Goal: Transaction & Acquisition: Download file/media

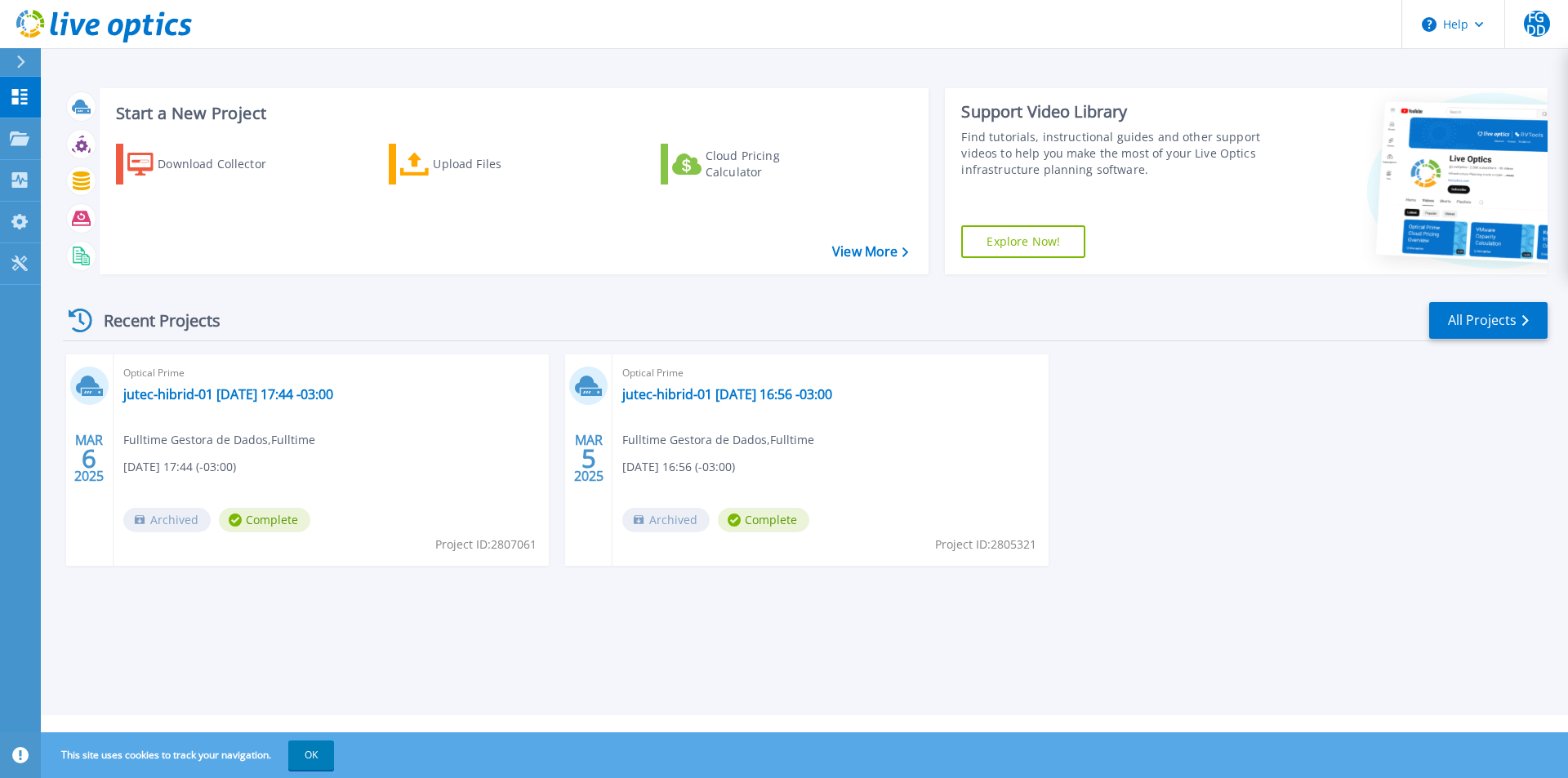
click at [842, 486] on div "Optical Prime jutec-hibrid-01 2025-03-05 16:56 -03:00 Fulltime Gestora de Dados…" at bounding box center [830, 459] width 436 height 211
click at [1151, 483] on div "MAR 6 2025 Optical Prime jutec-hibrid-01 2025-03-06 17:44 -03:00 Fulltime Gesto…" at bounding box center [798, 476] width 1498 height 244
click at [701, 397] on link "jutec-hibrid-01 [DATE] 16:56 -03:00" at bounding box center [727, 394] width 210 height 16
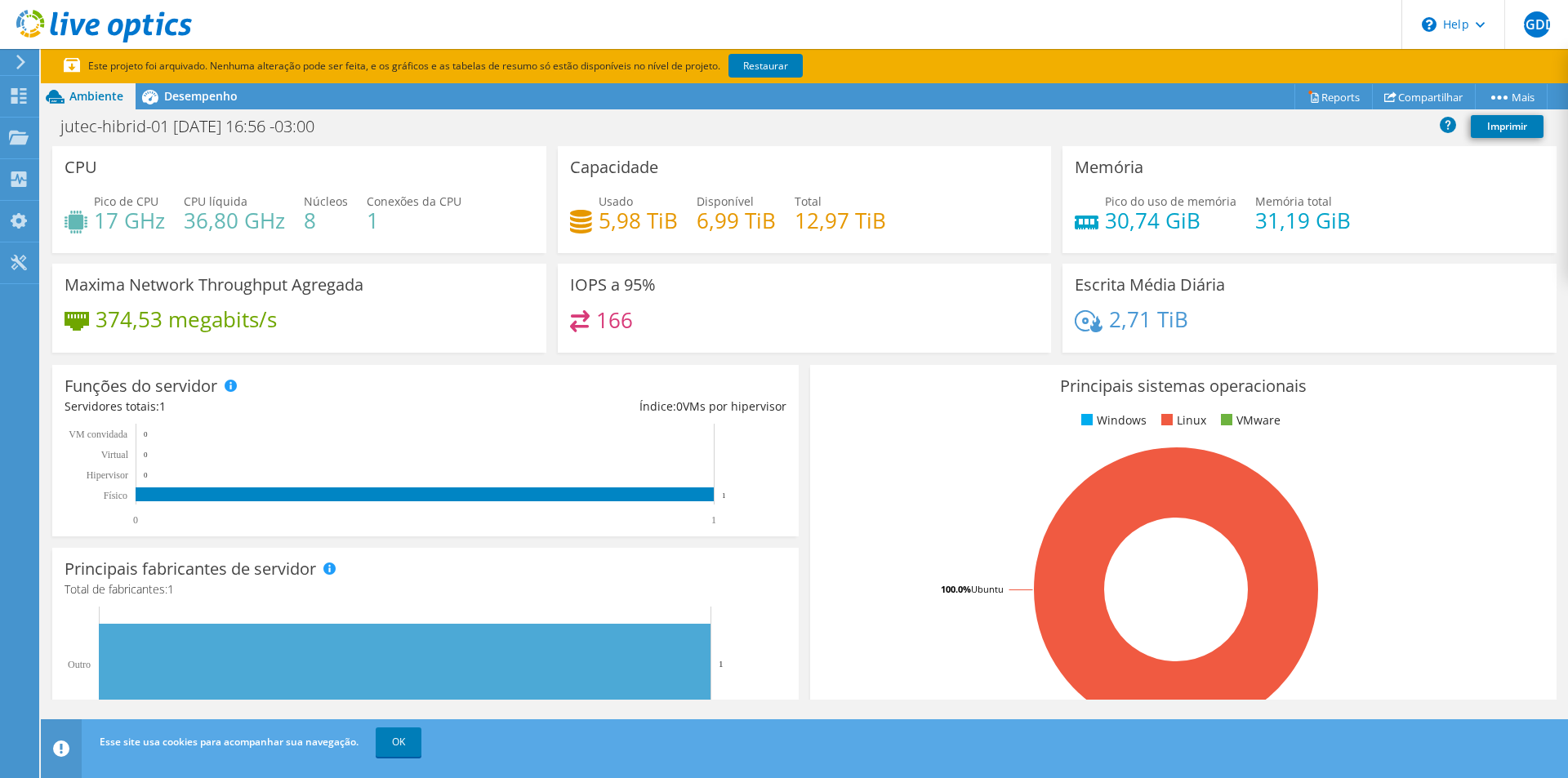
scroll to position [425, 0]
click at [176, 93] on span "Desempenho" at bounding box center [200, 96] width 74 height 15
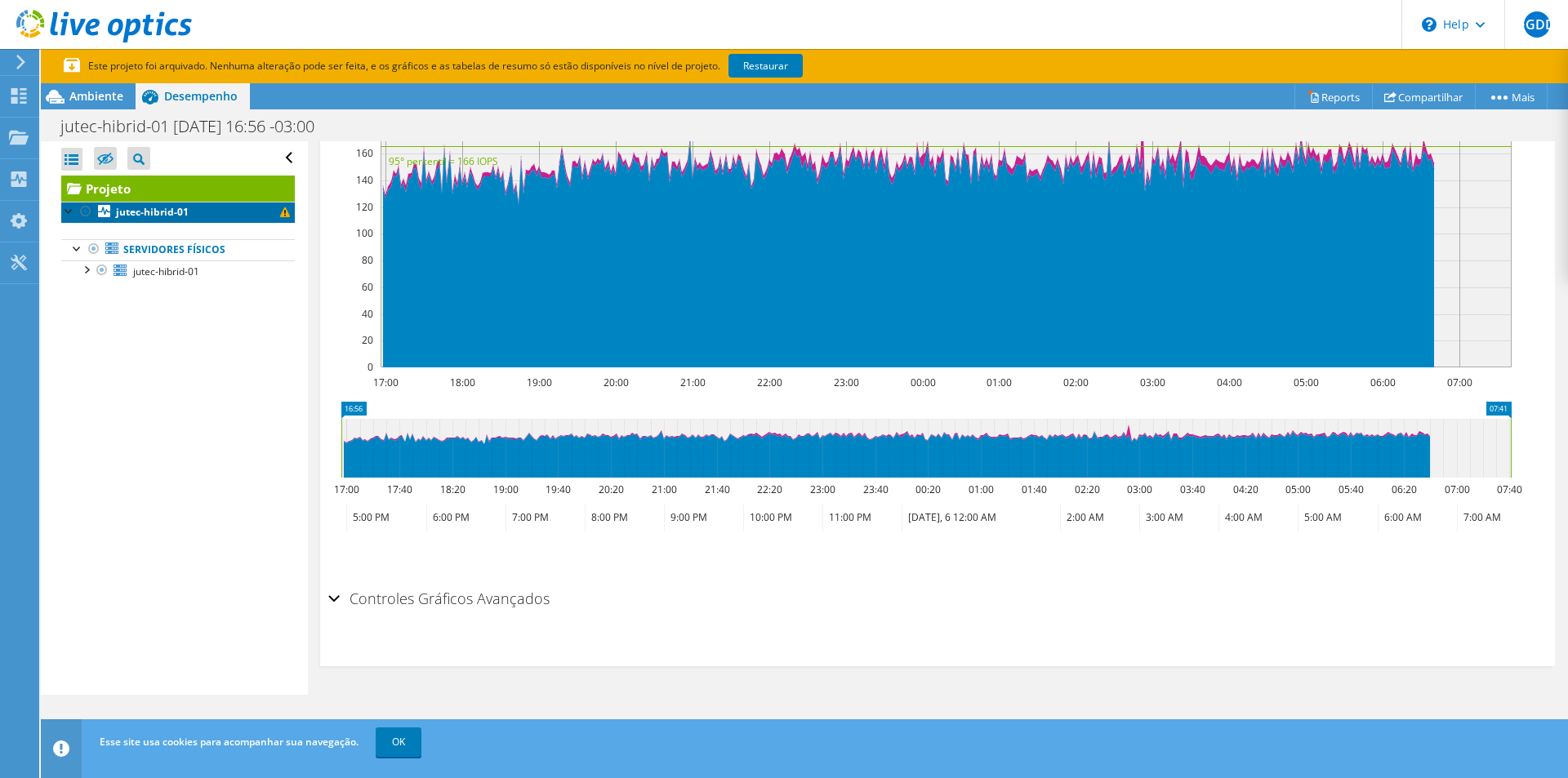
click at [144, 214] on b "jutec-hibrid-01" at bounding box center [152, 211] width 73 height 14
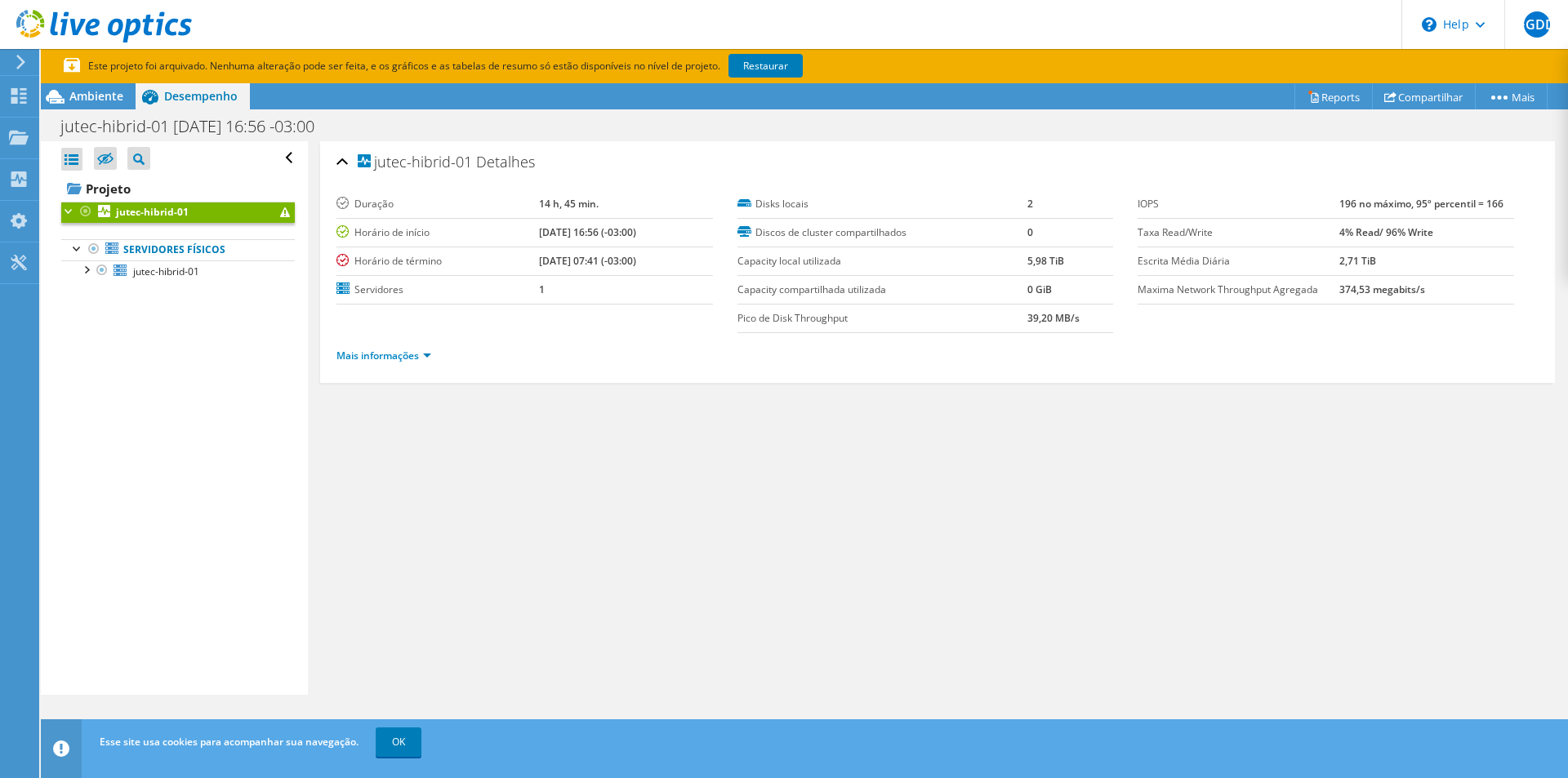
drag, startPoint x: 1387, startPoint y: 265, endPoint x: 1278, endPoint y: 259, distance: 109.2
click at [1278, 259] on tr "Escrita Média Diária 2,71 TiB" at bounding box center [1325, 261] width 376 height 29
drag, startPoint x: 1460, startPoint y: 225, endPoint x: 1309, endPoint y: 225, distance: 151.0
click at [1309, 225] on tr "Taxa Read/Write 4% Read/ 96% Write" at bounding box center [1325, 233] width 376 height 29
drag, startPoint x: 1120, startPoint y: 420, endPoint x: 1132, endPoint y: 418, distance: 12.2
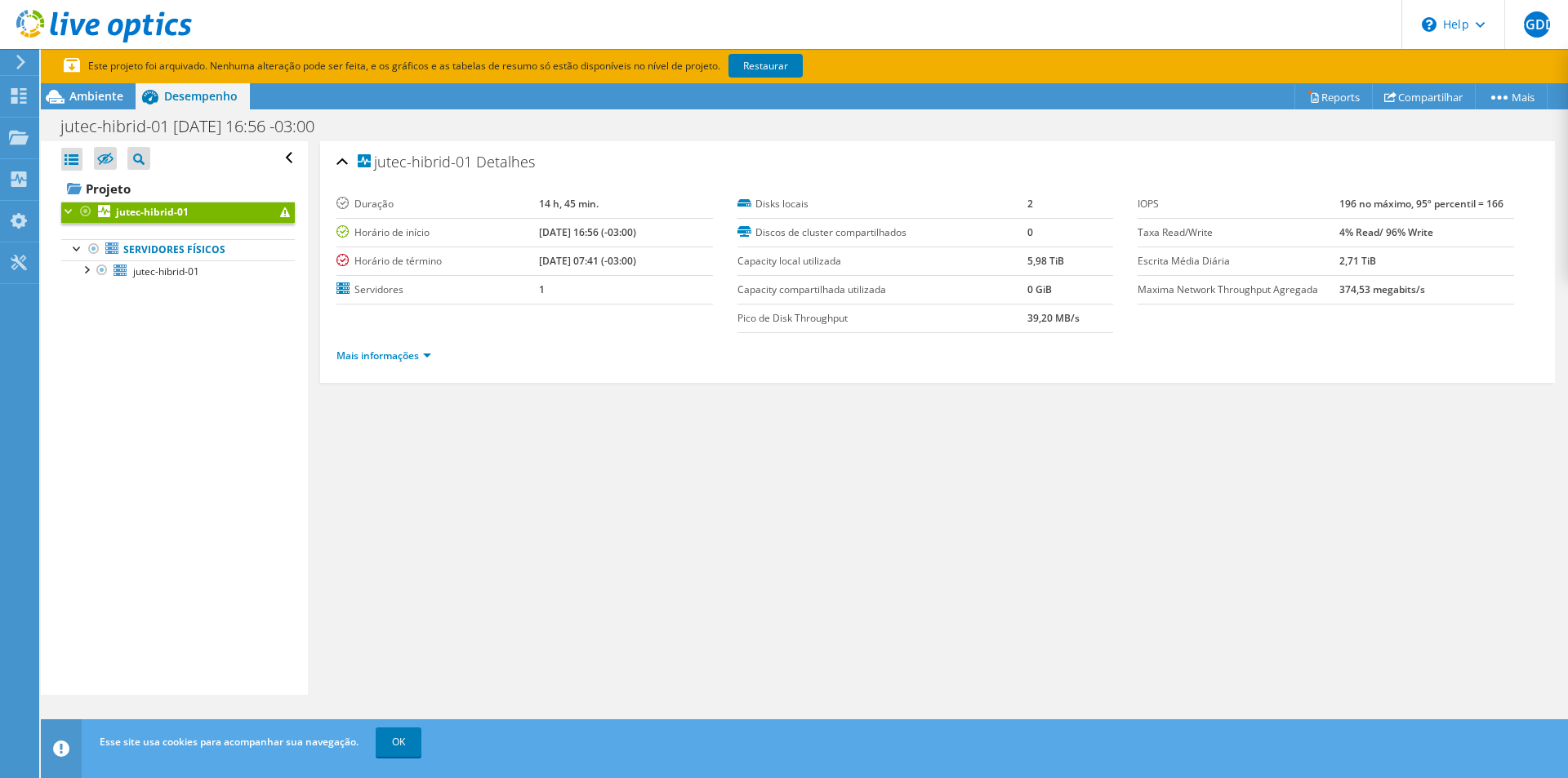
click at [1123, 420] on div "jutec-hibrid-01 Detalhes Duração 14 h, 45 min. Horário de início 03/05/2025, 16…" at bounding box center [938, 418] width 1260 height 553
drag, startPoint x: 1265, startPoint y: 418, endPoint x: 1338, endPoint y: 274, distance: 161.4
click at [1265, 419] on div "jutec-hibrid-01 Detalhes Duração 14 h, 45 min. Horário de início 03/05/2025, 16…" at bounding box center [938, 418] width 1260 height 553
click at [1314, 92] on link "Reports" at bounding box center [1333, 97] width 78 height 25
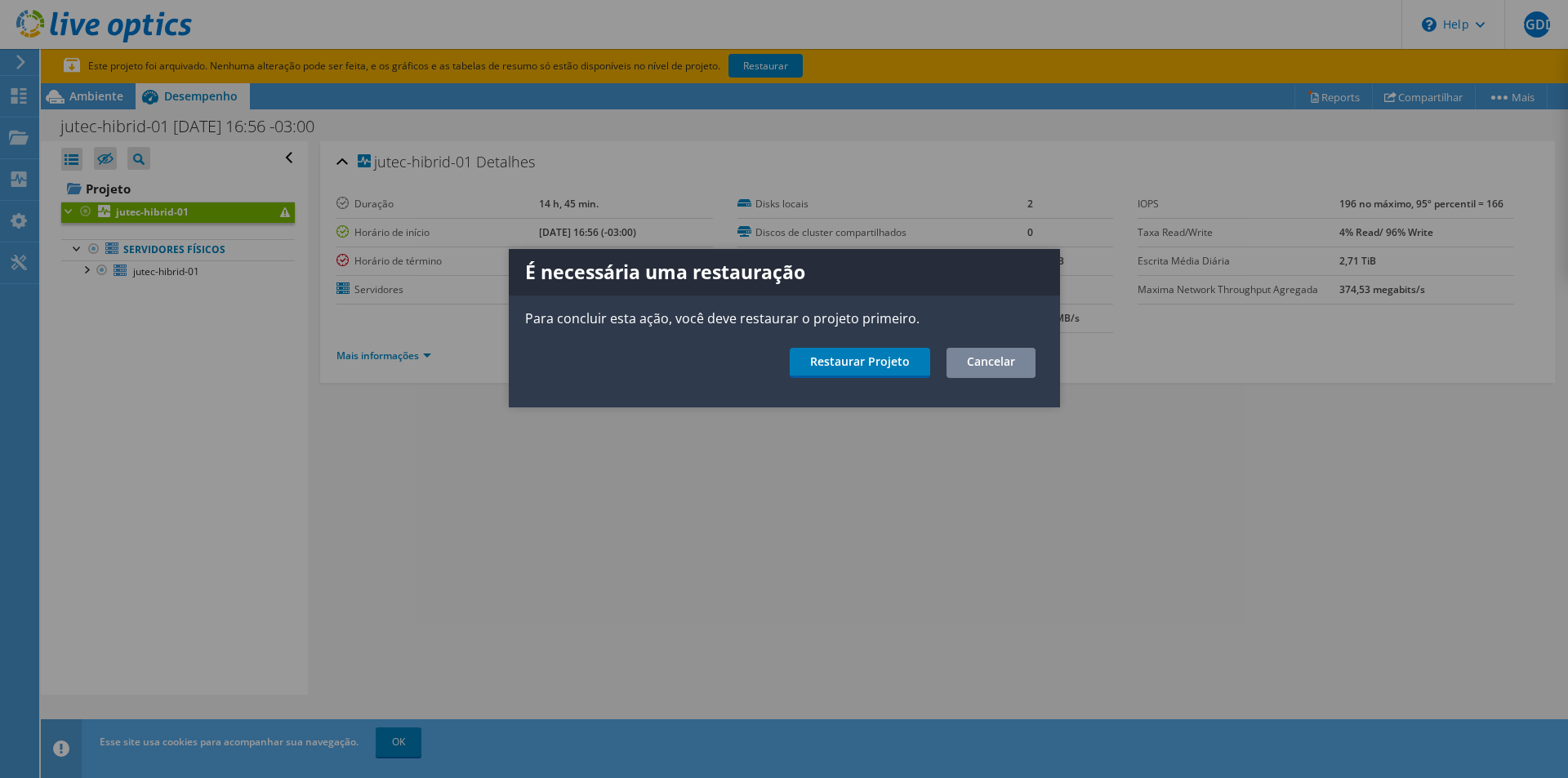
click at [993, 358] on link "Cancelar" at bounding box center [991, 363] width 89 height 31
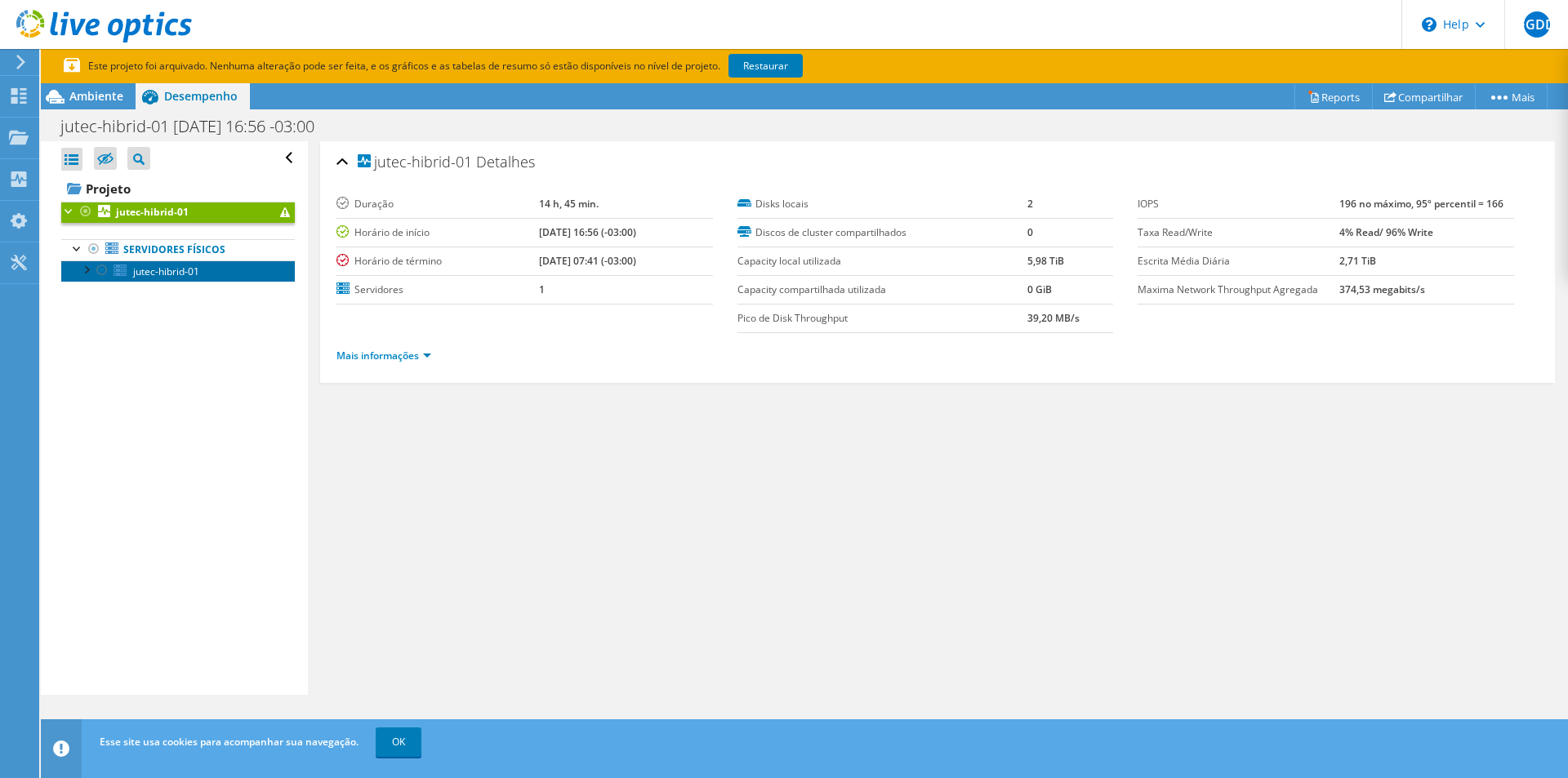
click at [183, 267] on span "jutec-hibrid-01" at bounding box center [166, 271] width 66 height 14
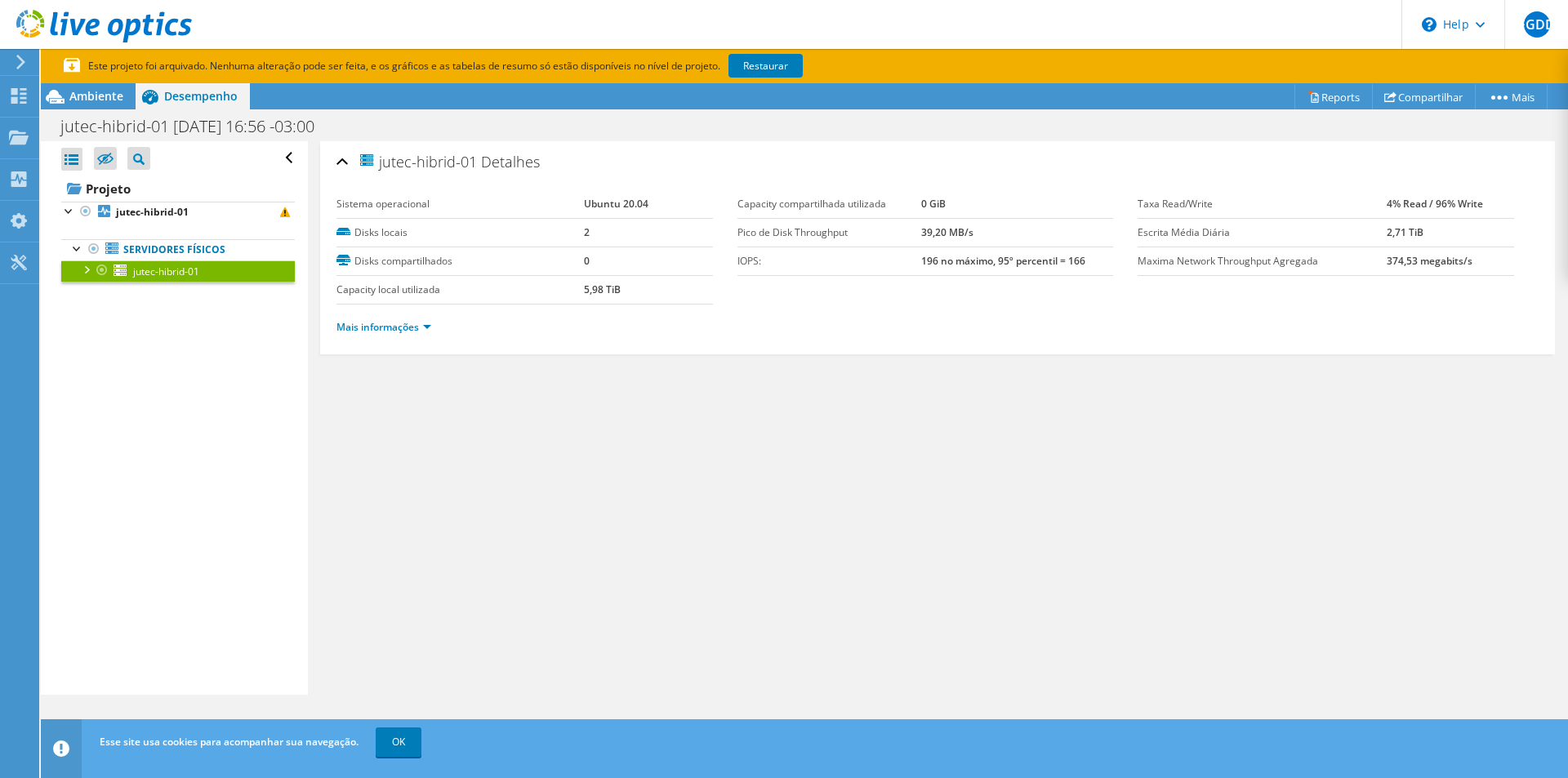
click at [165, 224] on ul "Servidores físicos jutec-hibrid-01 sdb sda" at bounding box center [178, 260] width 234 height 75
click at [78, 98] on span "Ambiente" at bounding box center [97, 96] width 54 height 15
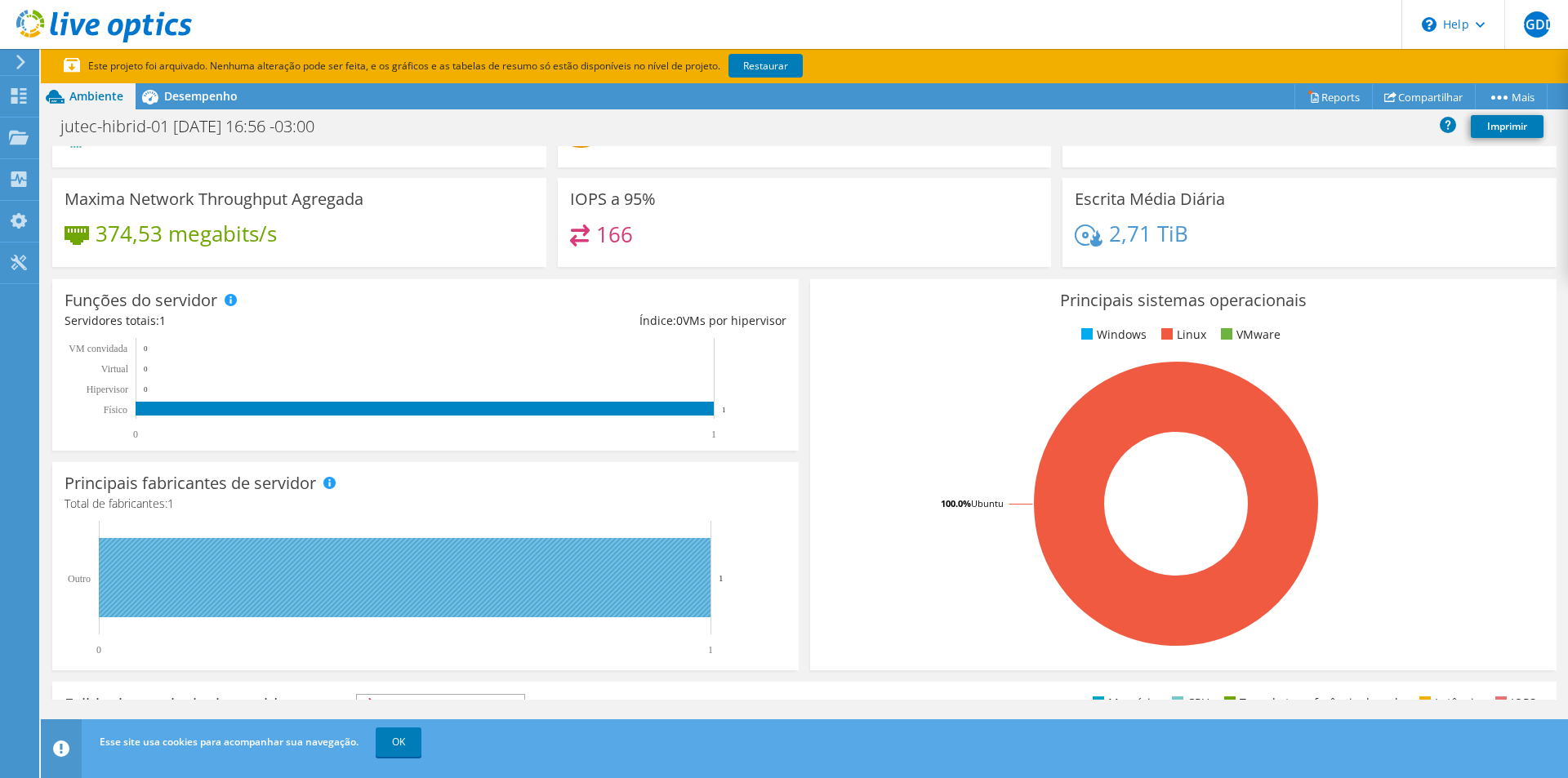
scroll to position [164, 0]
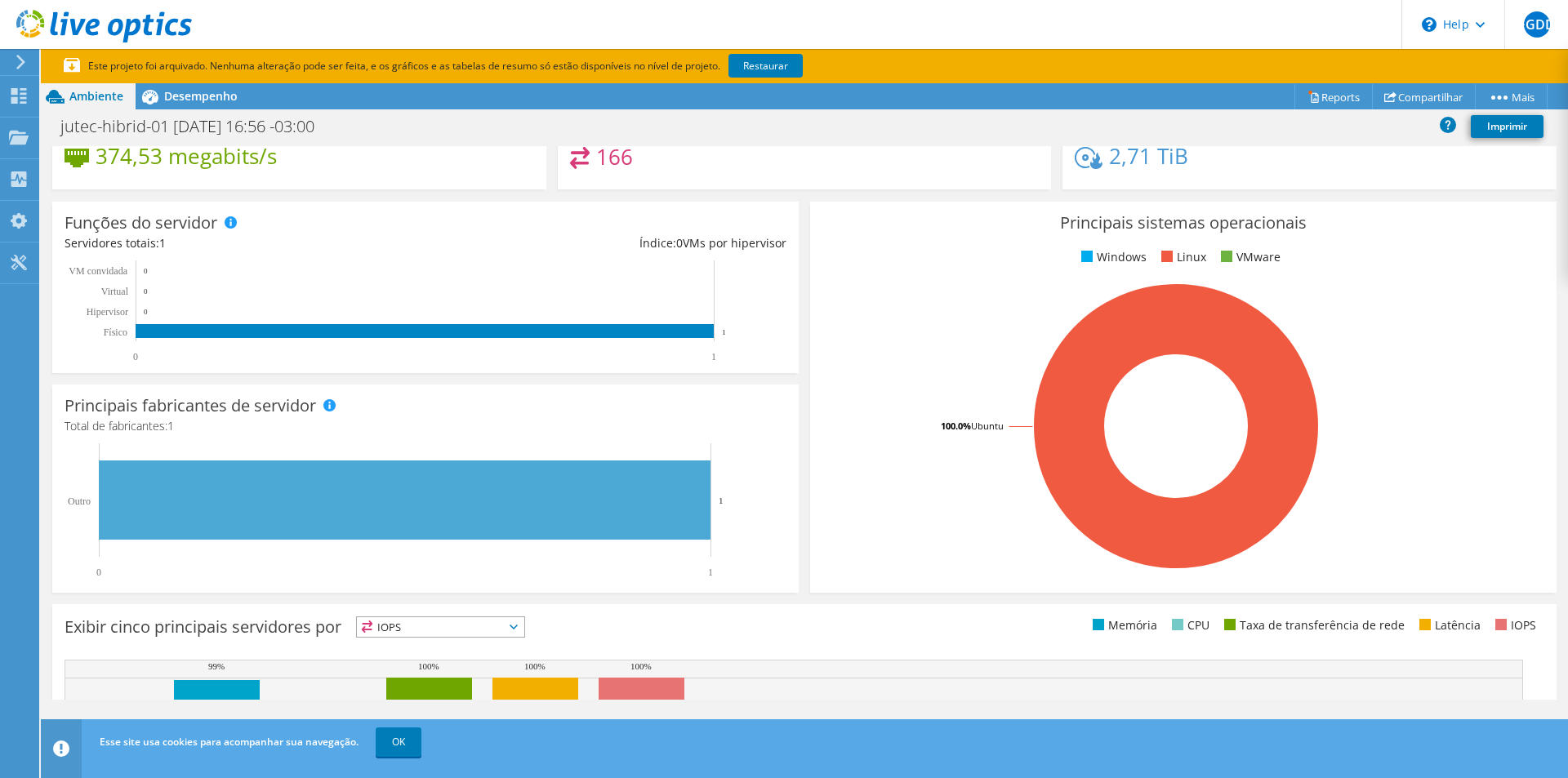
click at [24, 58] on icon at bounding box center [20, 61] width 12 height 14
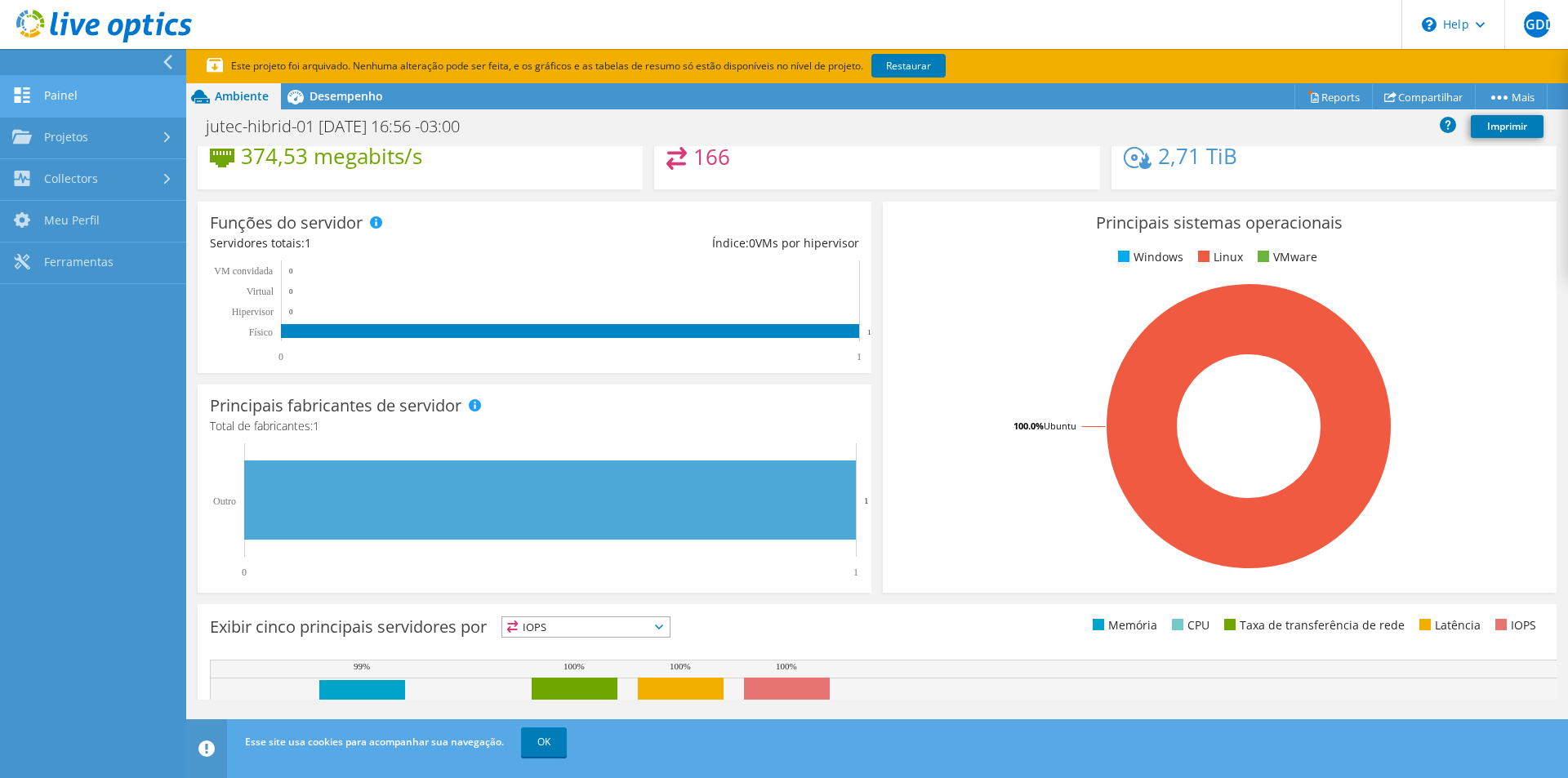
click at [110, 110] on link "Painel" at bounding box center [93, 97] width 187 height 42
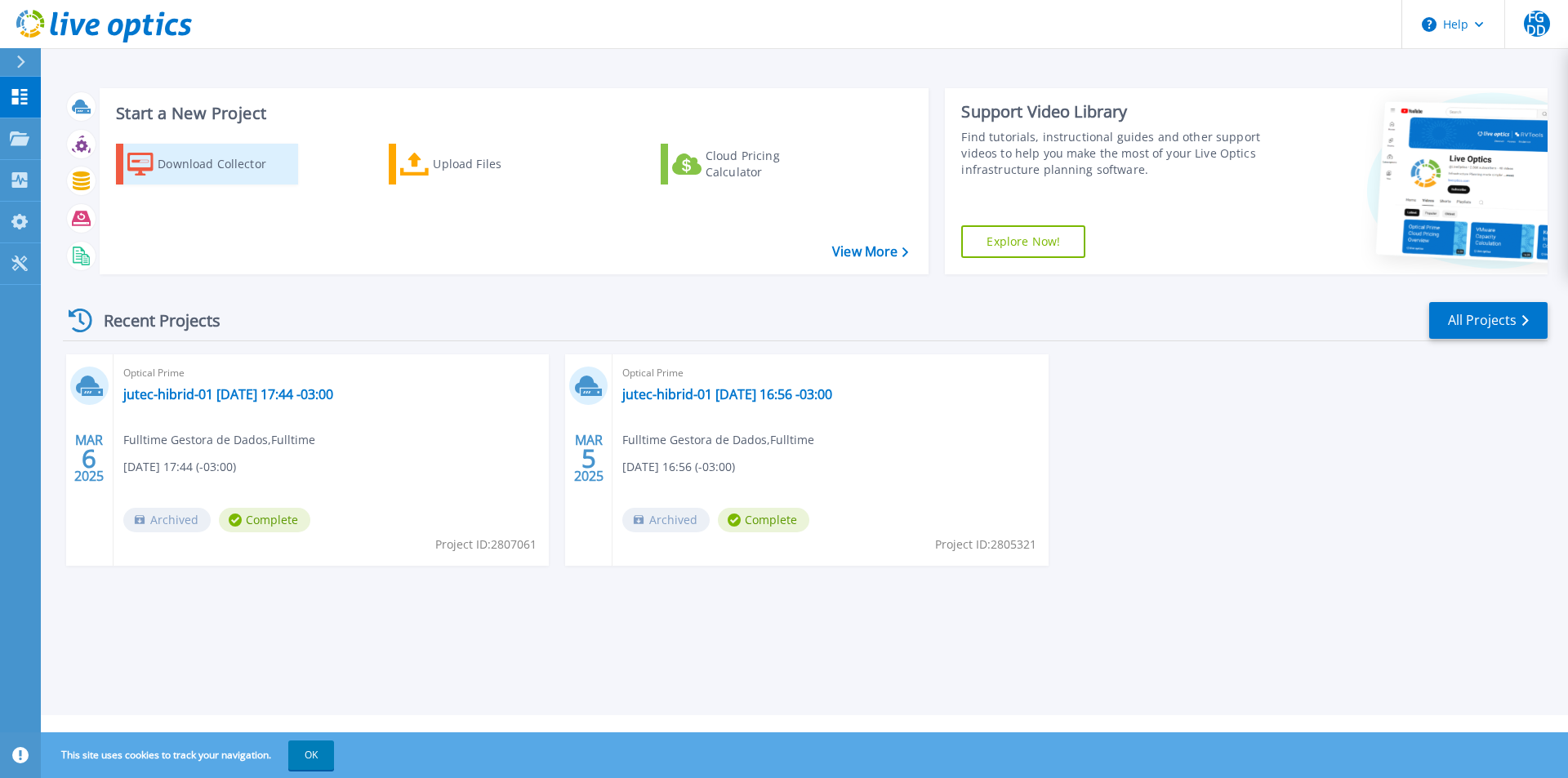
click at [204, 158] on div "Download Collector" at bounding box center [223, 164] width 130 height 33
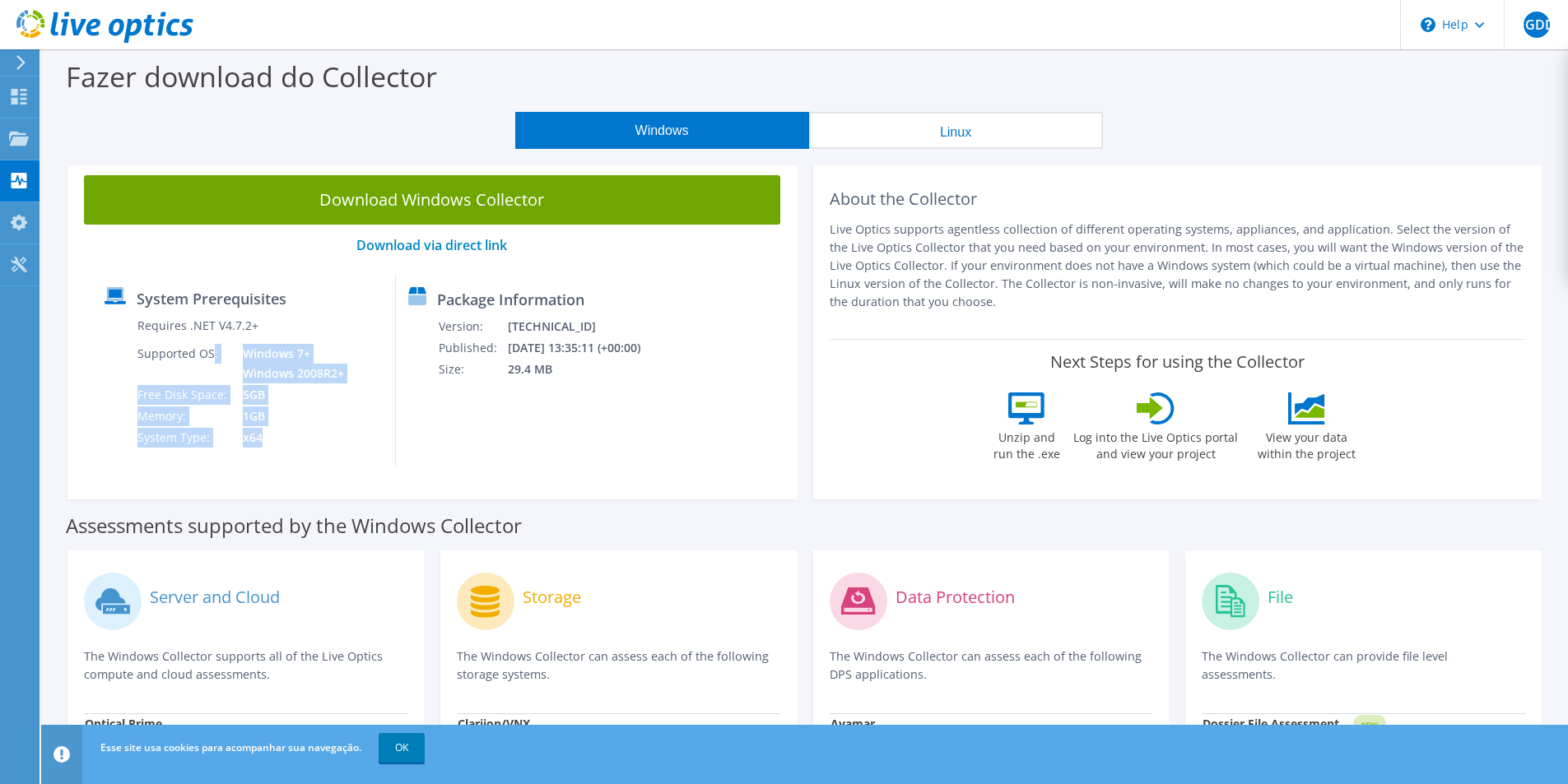
drag, startPoint x: 252, startPoint y: 421, endPoint x: 210, endPoint y: 380, distance: 58.7
click at [210, 380] on tbody "Requires .NET V4.7.2+ Supported OS: Windows 7+ Windows 2008R2+ Free Disk Space:…" at bounding box center [242, 382] width 210 height 133
click at [357, 436] on div "System Prerequisites Requires .NET V4.7.2+ Supported OS: Windows 7+ Windows 200…" at bounding box center [244, 370] width 304 height 192
